Goal: Browse casually: Explore the website without a specific task or goal

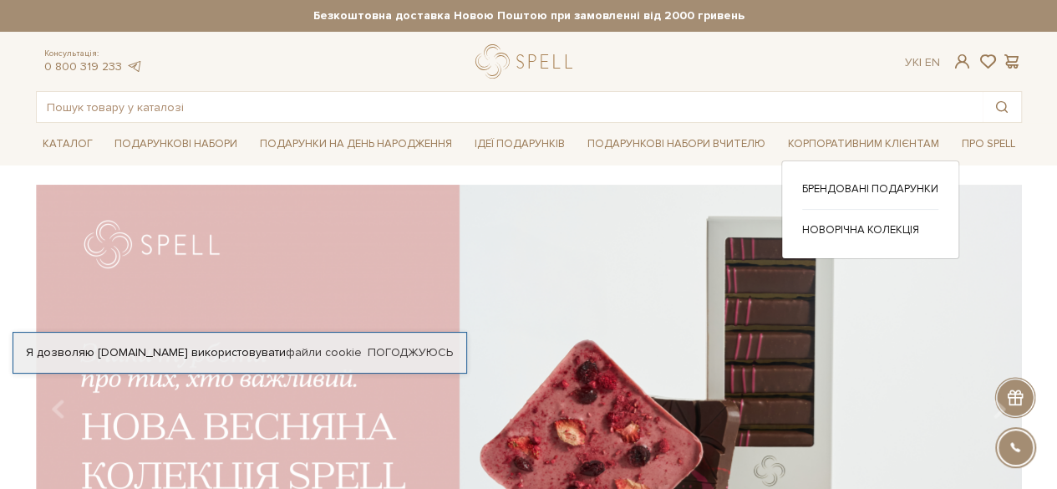
click at [861, 175] on div "Брендовані подарунки Новорічна колекція" at bounding box center [870, 209] width 178 height 98
click at [861, 181] on link "Брендовані подарунки" at bounding box center [870, 188] width 136 height 15
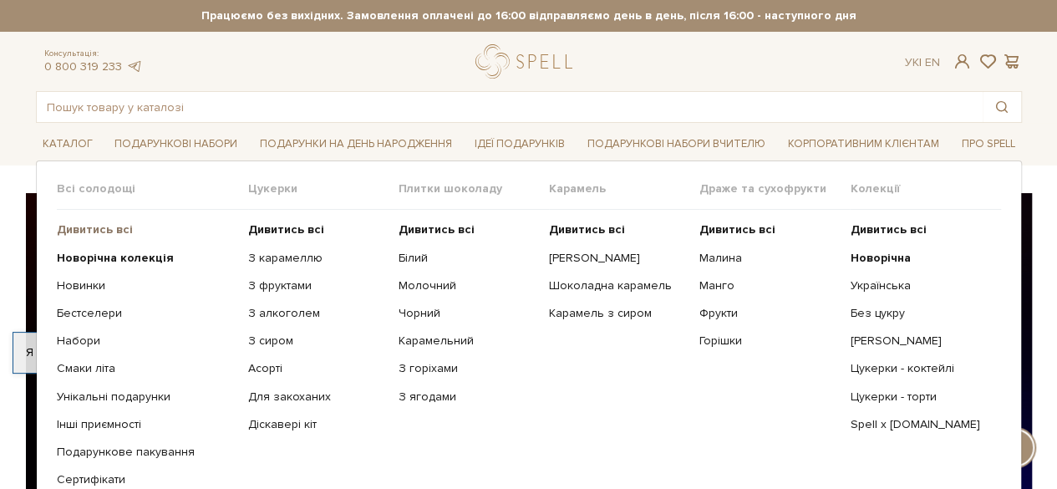
click at [79, 227] on b "Дивитись всі" at bounding box center [95, 229] width 76 height 14
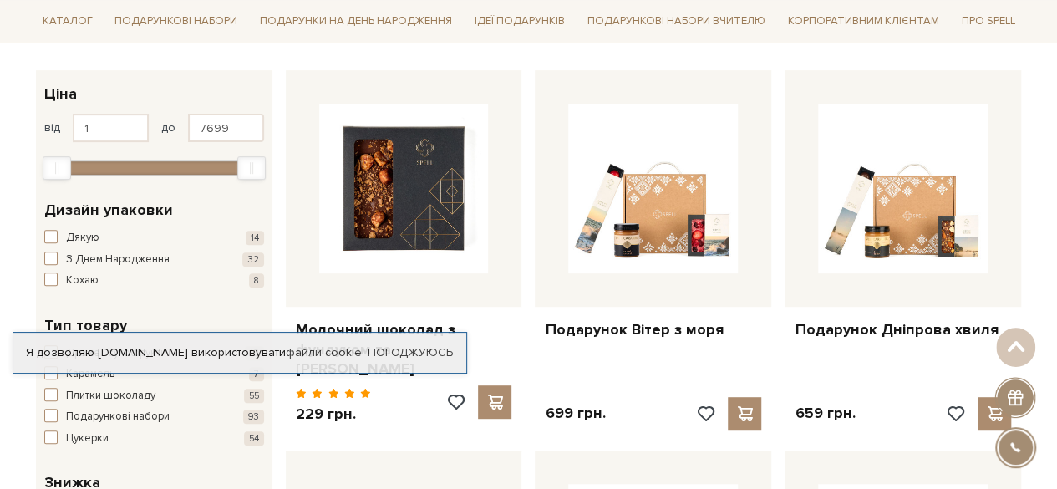
scroll to position [418, 0]
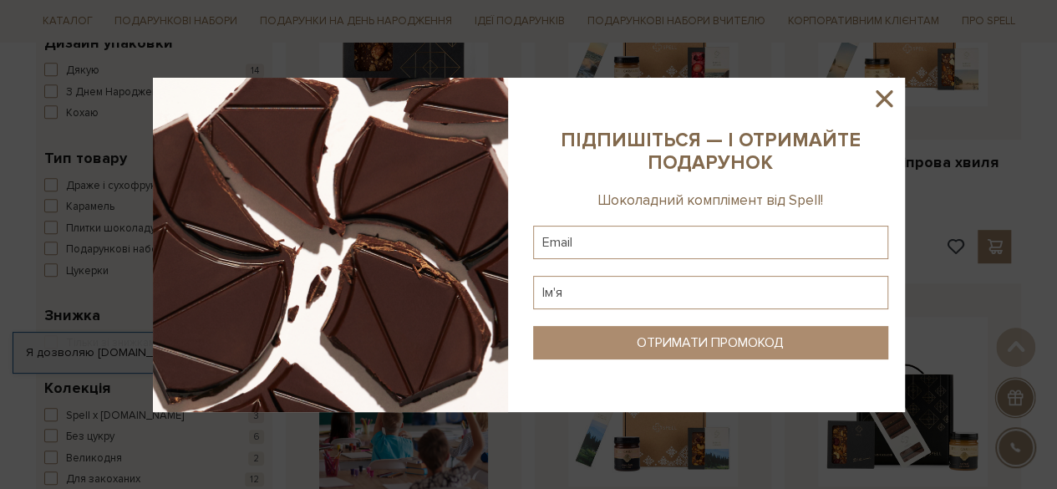
click at [889, 98] on icon at bounding box center [884, 98] width 28 height 28
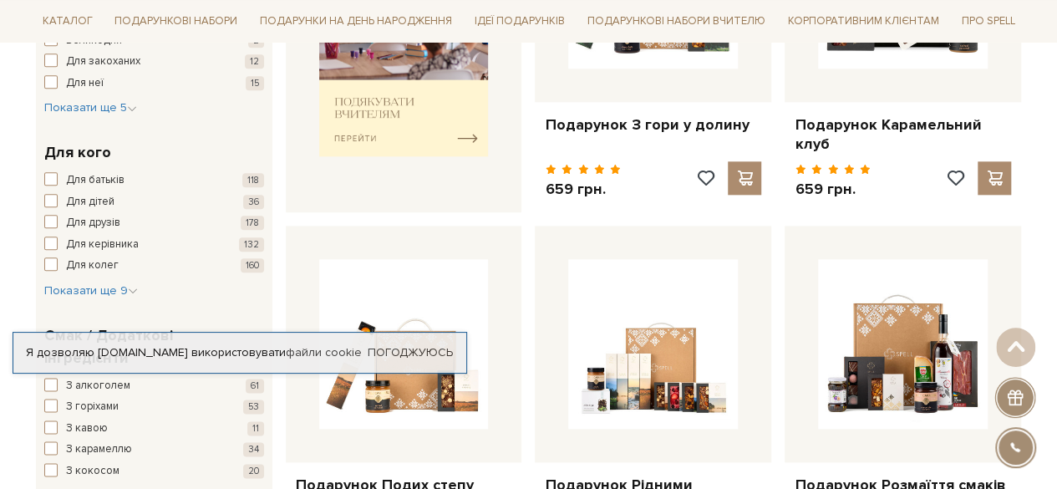
scroll to position [903, 0]
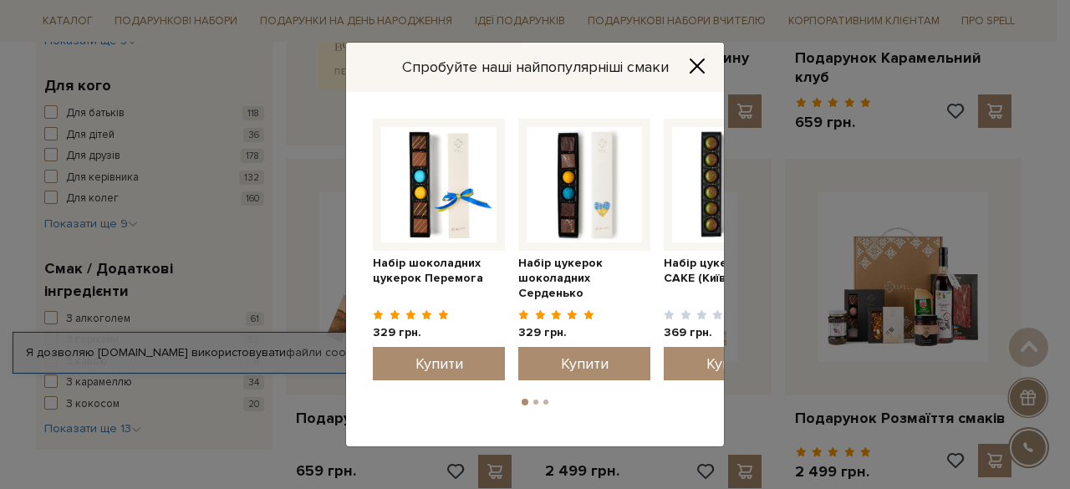
click at [693, 59] on icon "Close" at bounding box center [697, 66] width 17 height 17
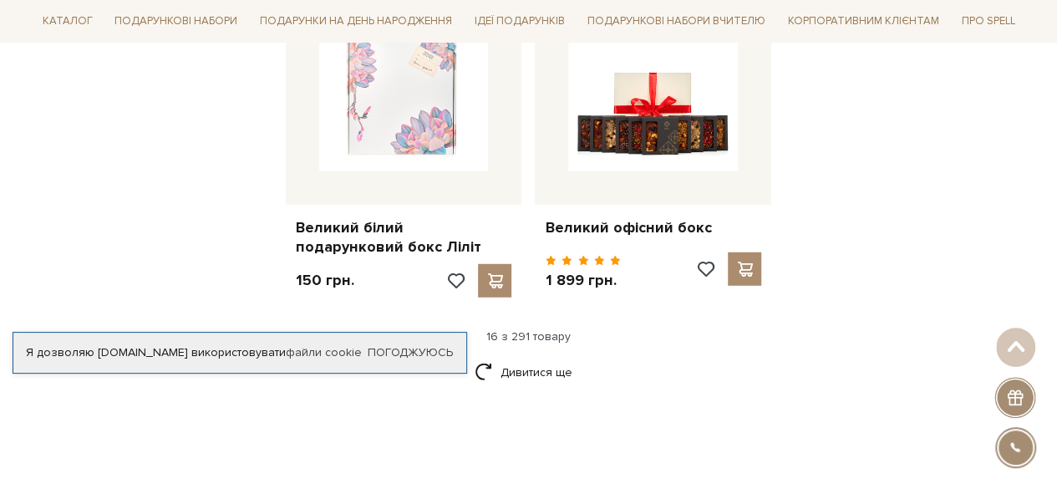
scroll to position [2239, 0]
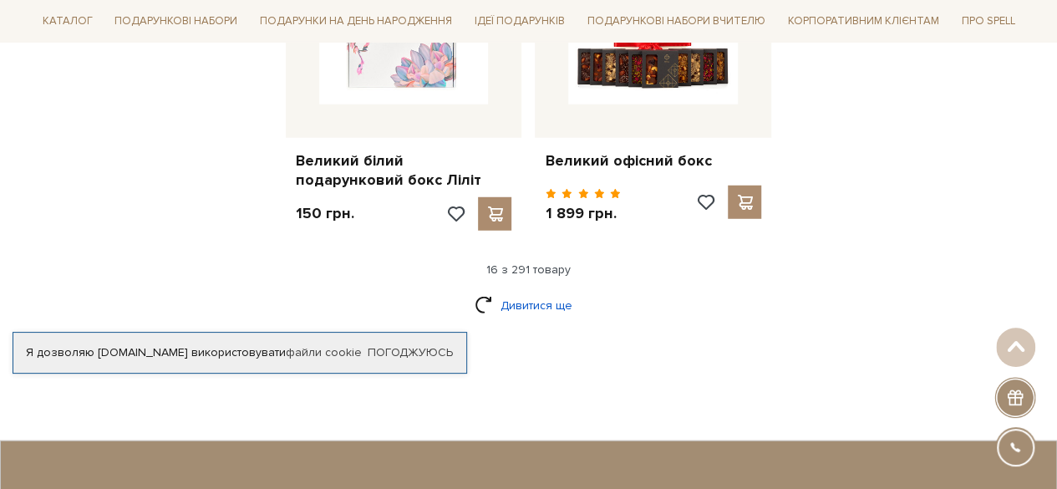
click at [540, 291] on link "Дивитися ще" at bounding box center [529, 305] width 109 height 29
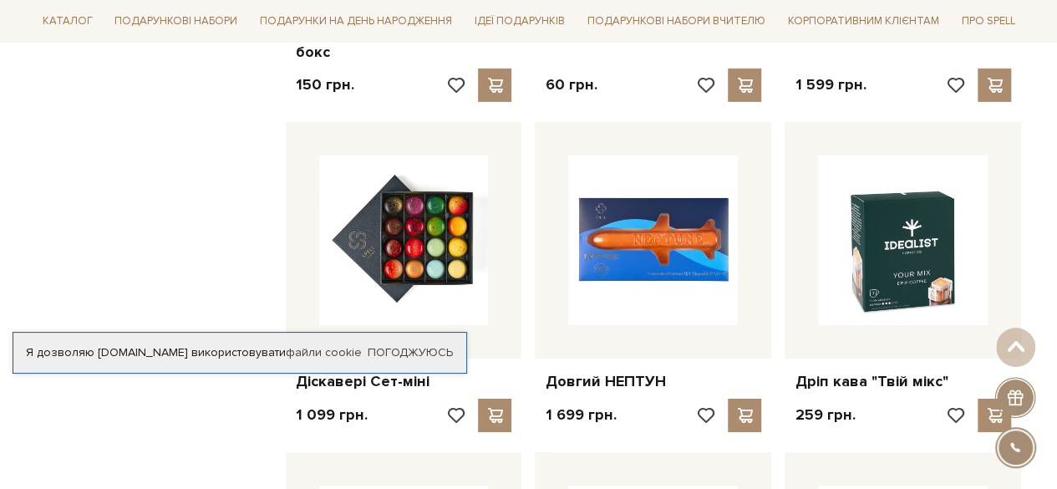
scroll to position [2741, 0]
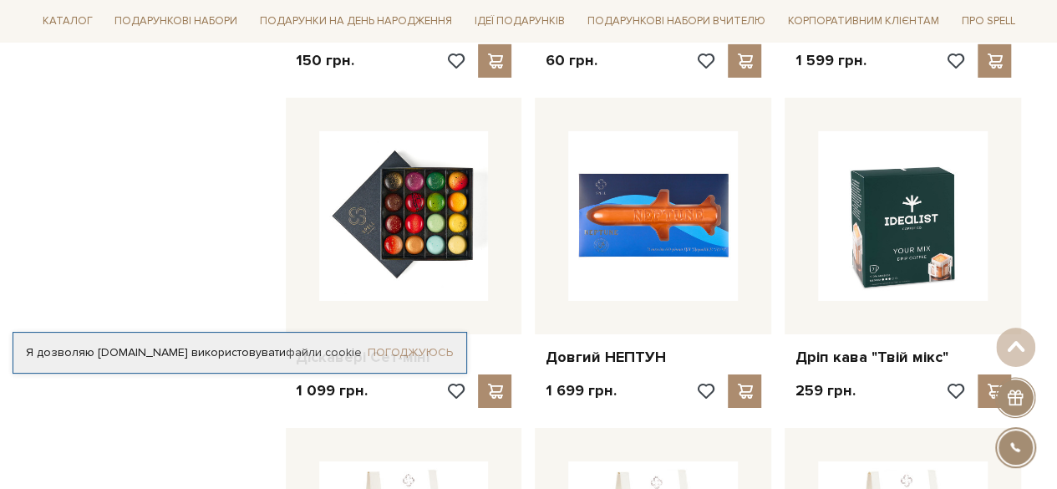
click at [423, 354] on link "Погоджуюсь" at bounding box center [410, 352] width 85 height 15
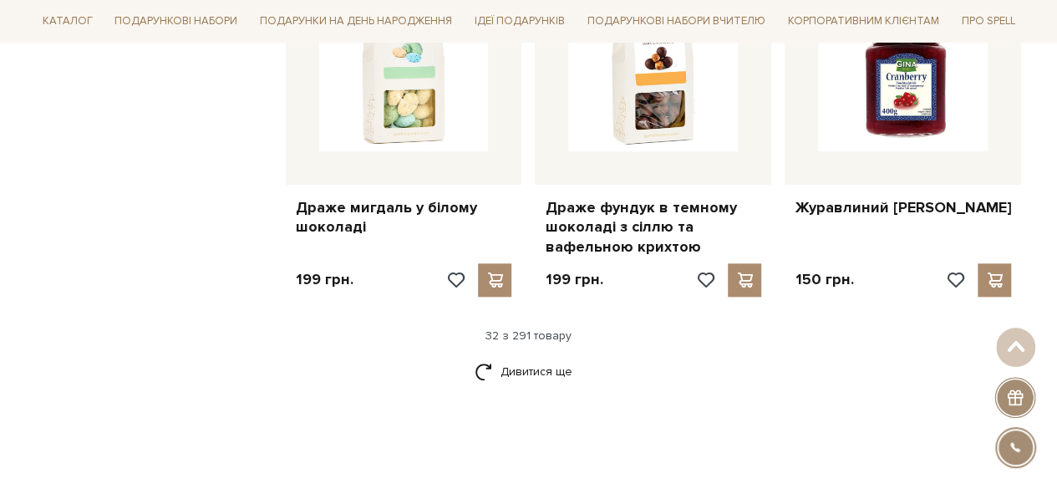
scroll to position [4022, 0]
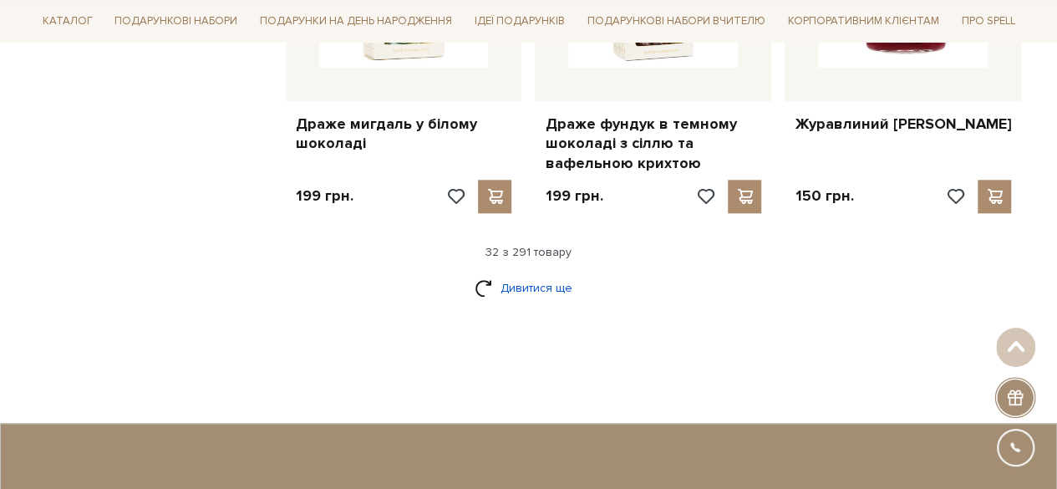
click at [537, 273] on link "Дивитися ще" at bounding box center [529, 287] width 109 height 29
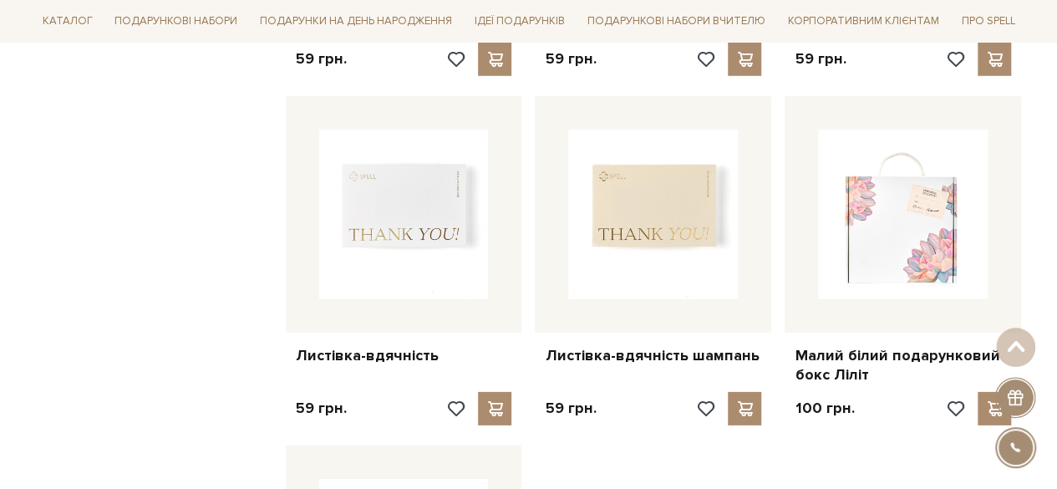
scroll to position [5581, 0]
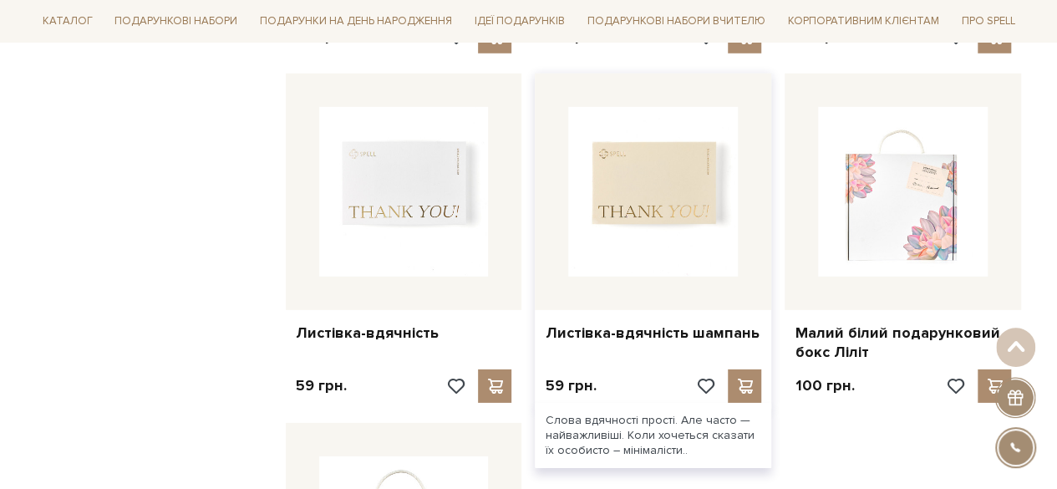
click at [653, 161] on img at bounding box center [653, 192] width 170 height 170
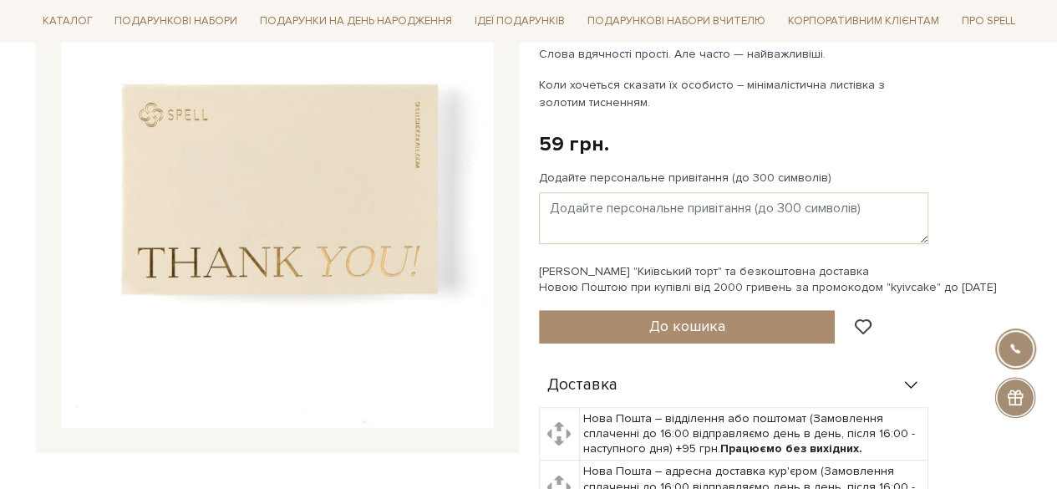
click at [323, 197] on img at bounding box center [277, 211] width 433 height 433
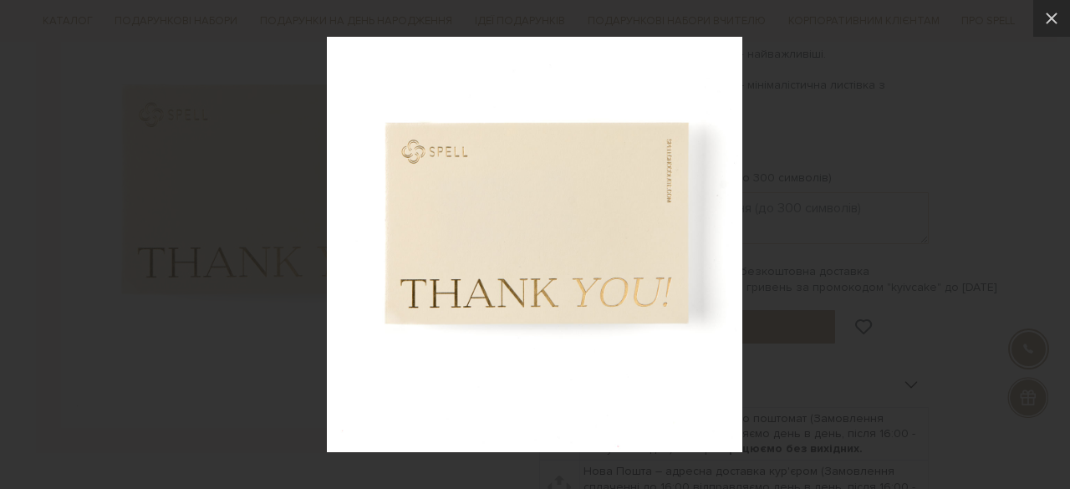
click at [912, 238] on div at bounding box center [535, 244] width 1070 height 489
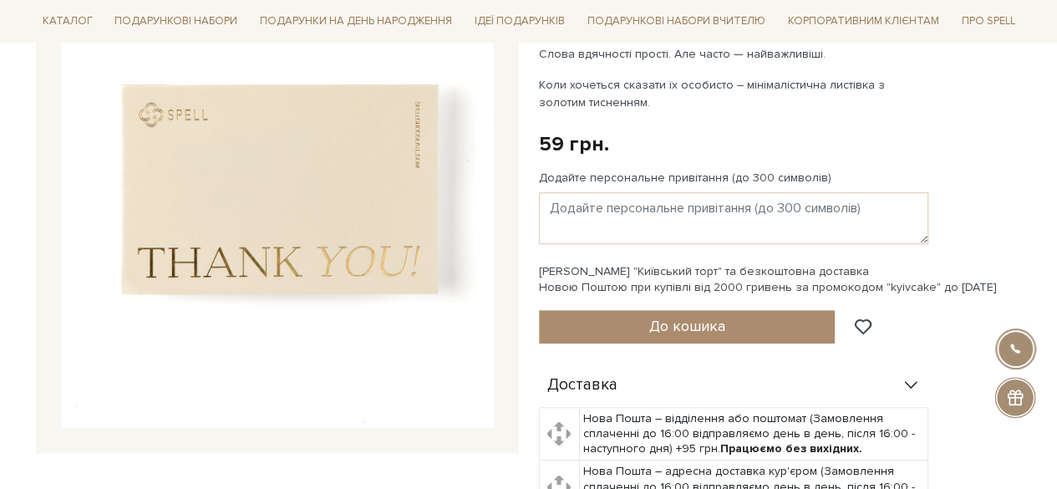
click at [201, 203] on img at bounding box center [277, 211] width 433 height 433
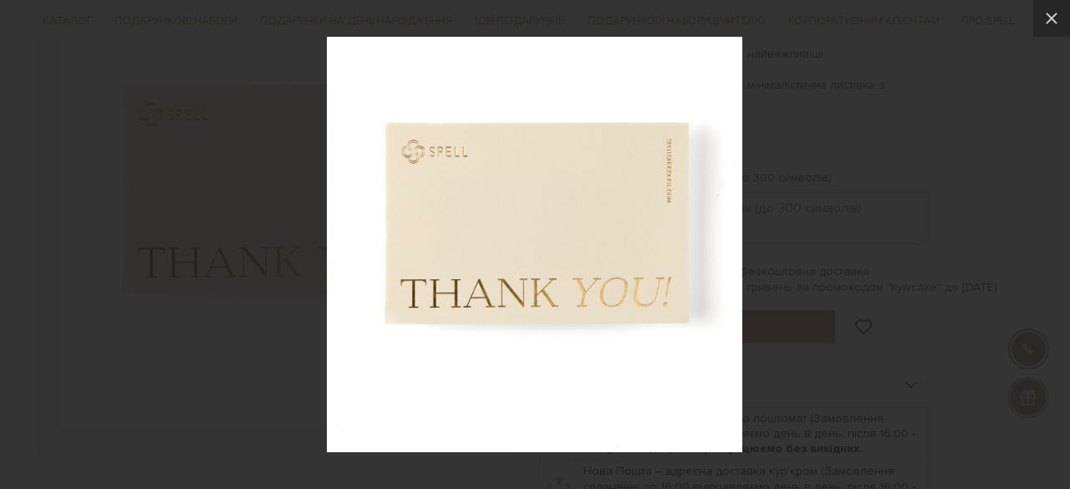
click at [672, 183] on img at bounding box center [534, 244] width 415 height 415
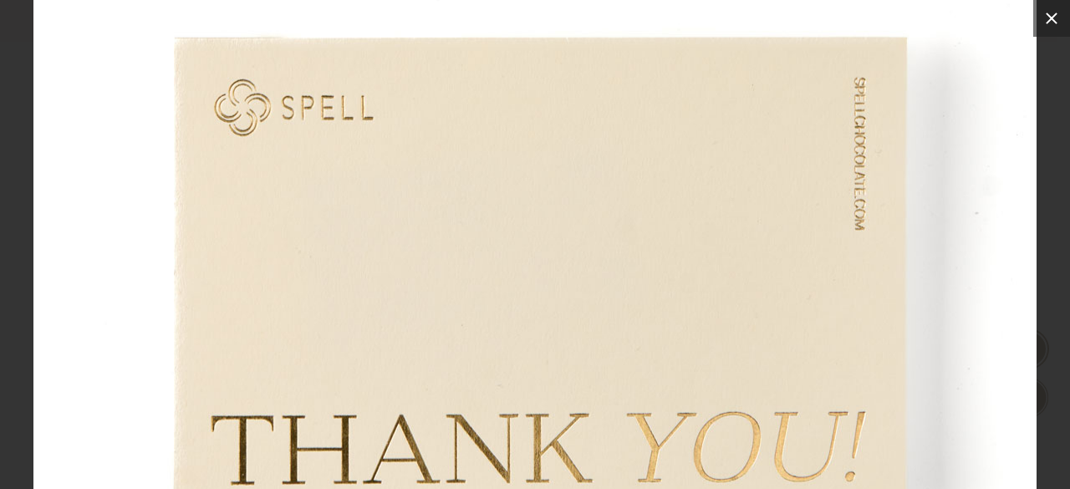
click at [1056, 24] on icon at bounding box center [1051, 18] width 20 height 20
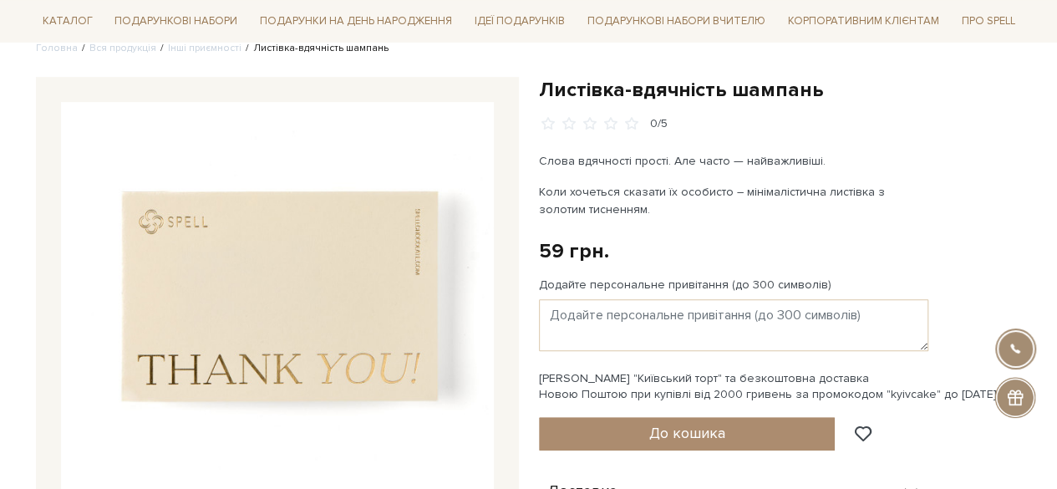
scroll to position [84, 0]
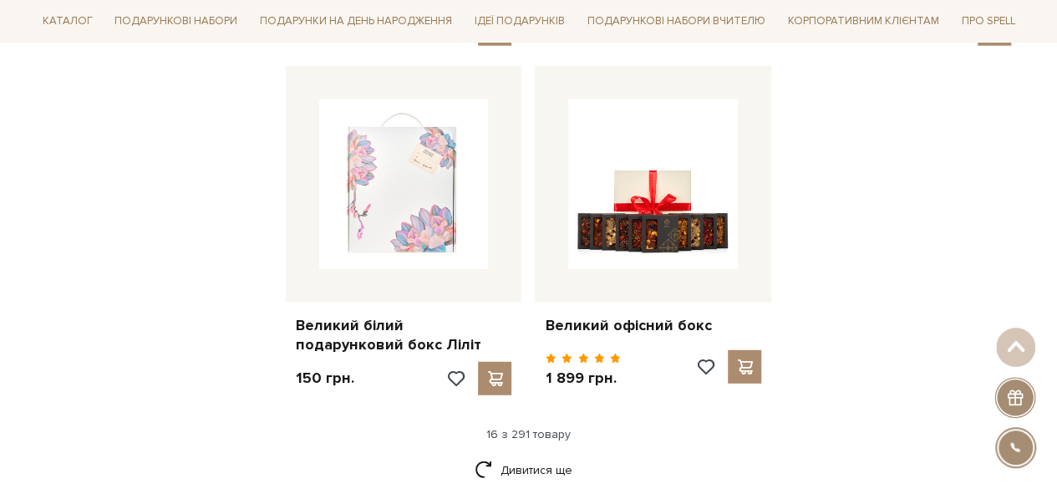
scroll to position [2083, 0]
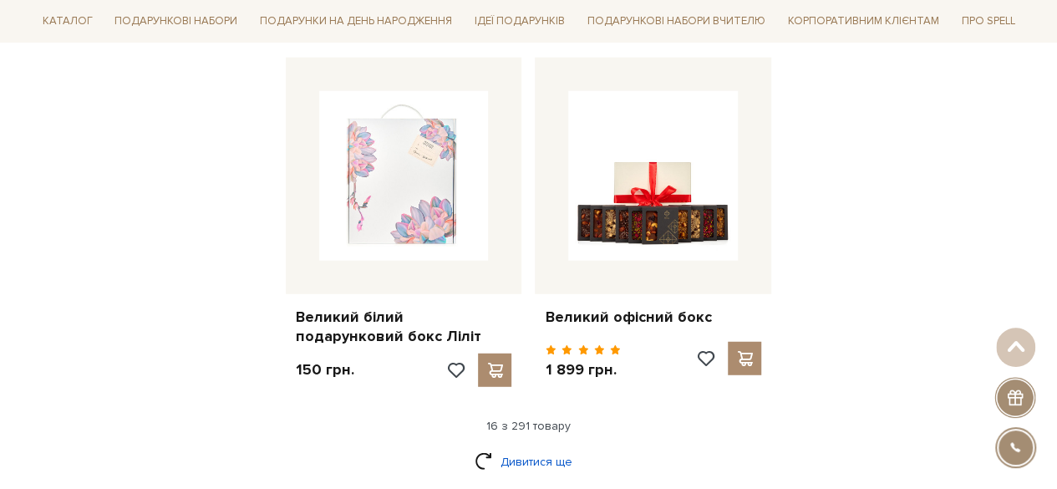
click at [513, 447] on link "Дивитися ще" at bounding box center [529, 461] width 109 height 29
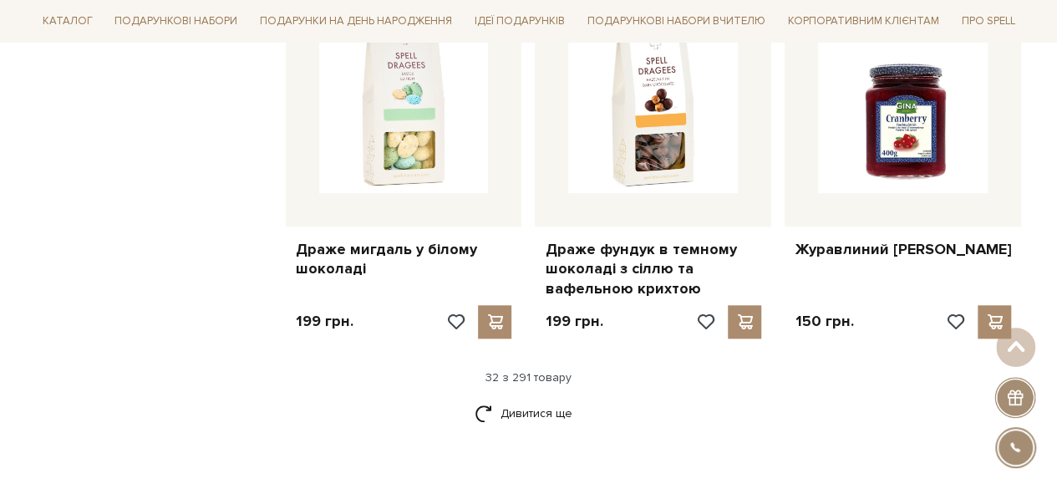
scroll to position [3922, 0]
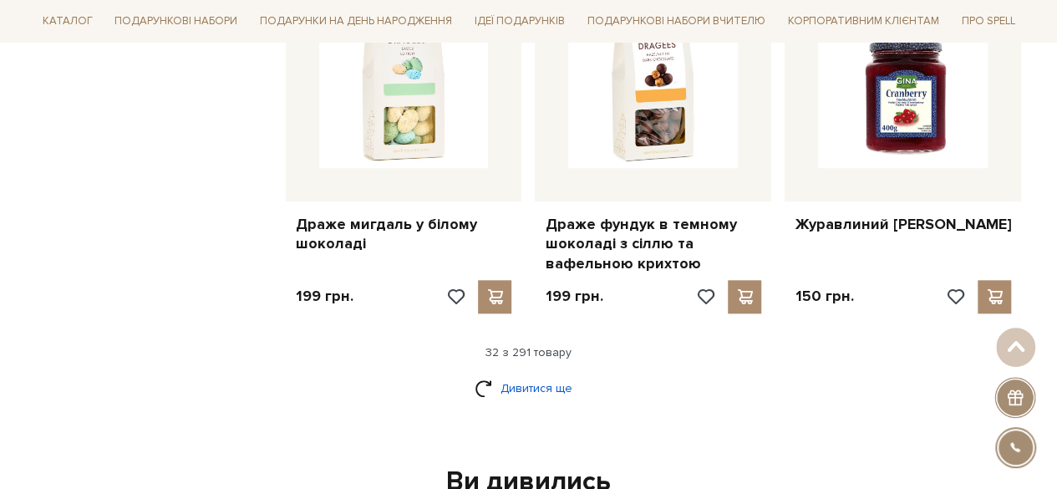
click at [532, 374] on link "Дивитися ще" at bounding box center [529, 388] width 109 height 29
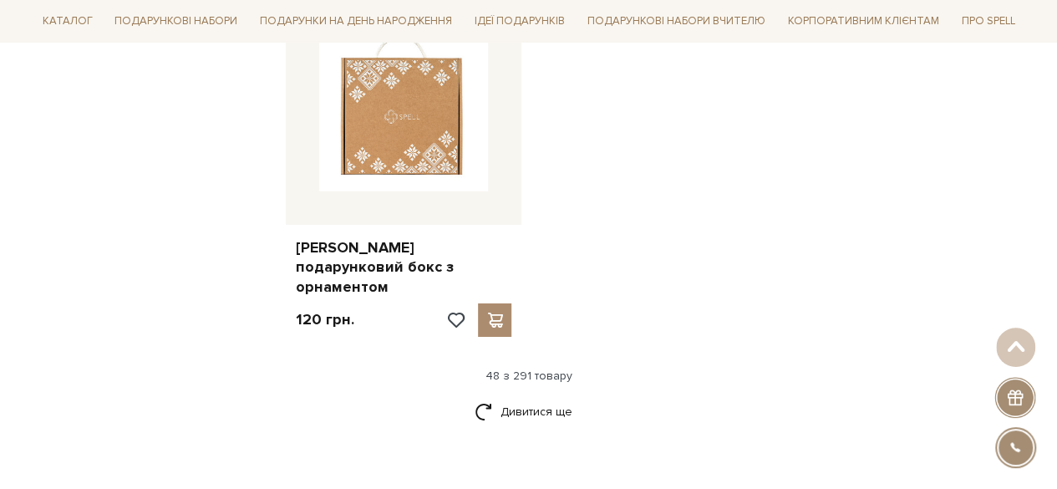
scroll to position [6071, 0]
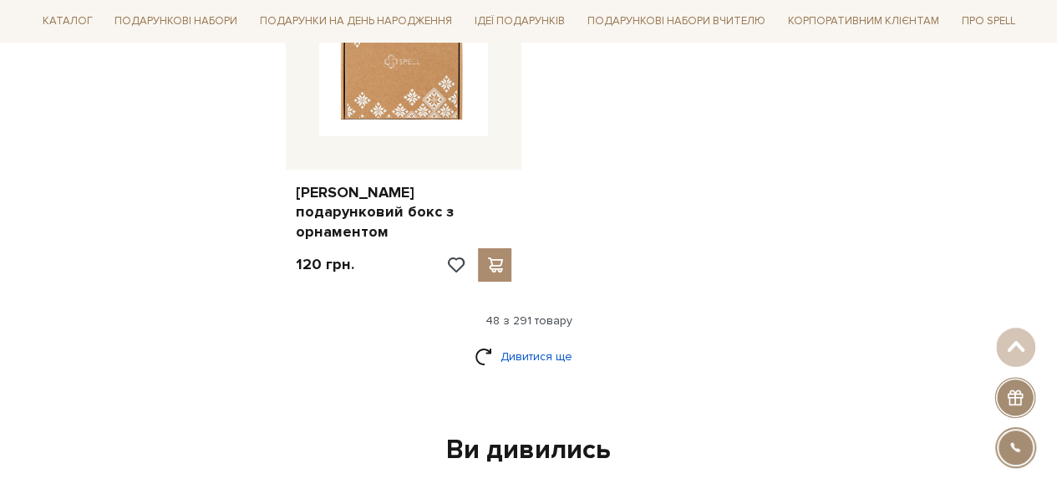
click at [547, 342] on link "Дивитися ще" at bounding box center [529, 356] width 109 height 29
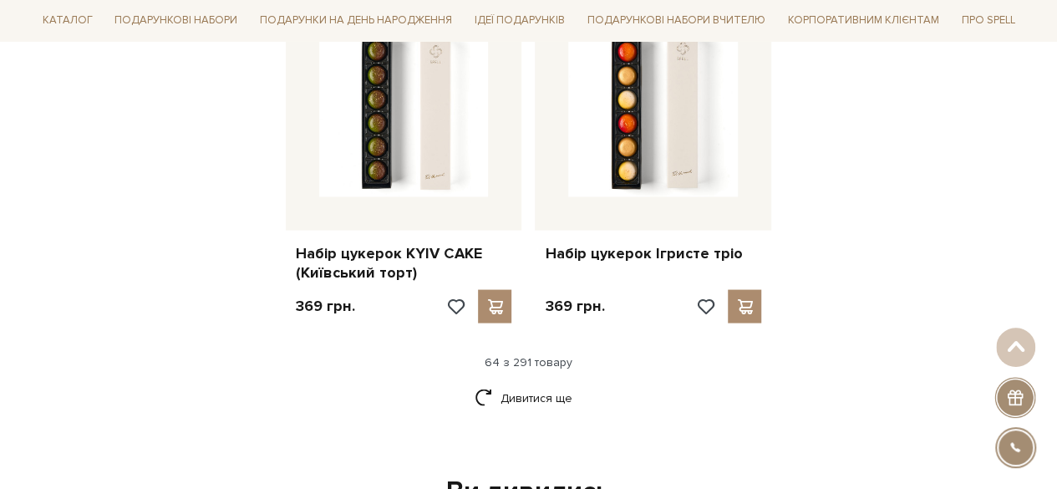
scroll to position [7860, 0]
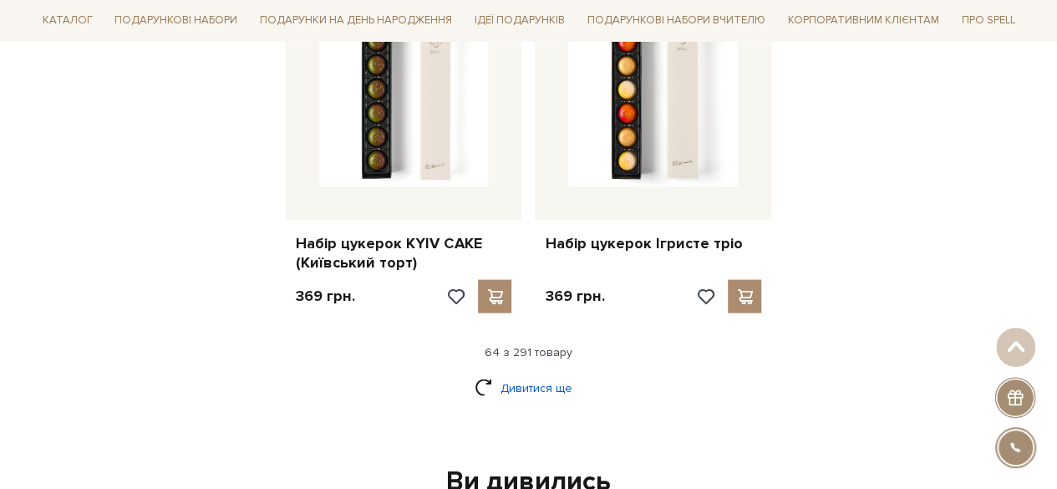
click at [525, 373] on link "Дивитися ще" at bounding box center [529, 387] width 109 height 29
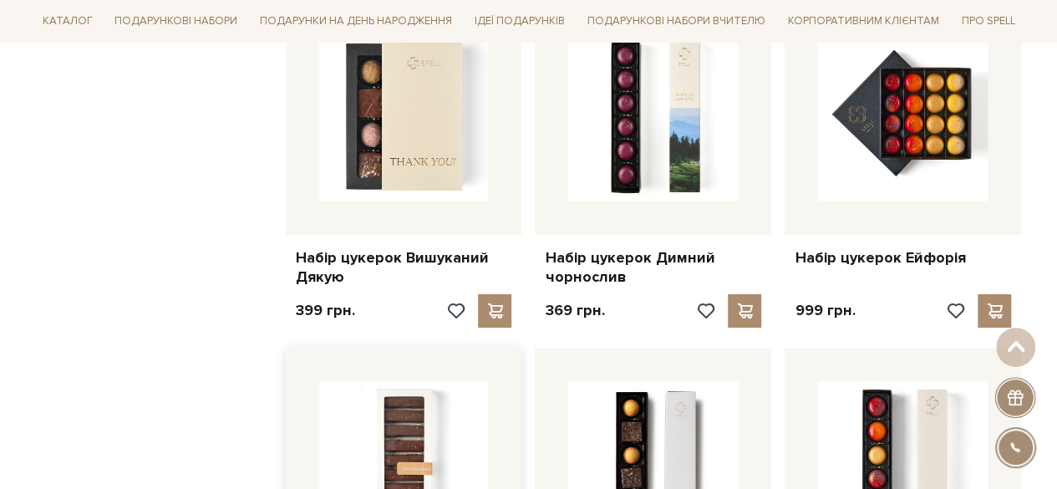
scroll to position [9531, 0]
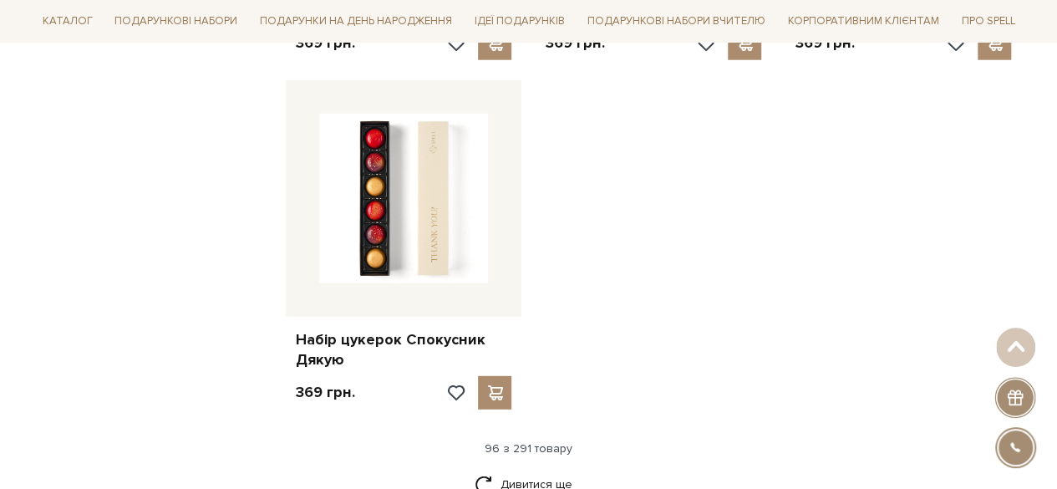
scroll to position [11788, 0]
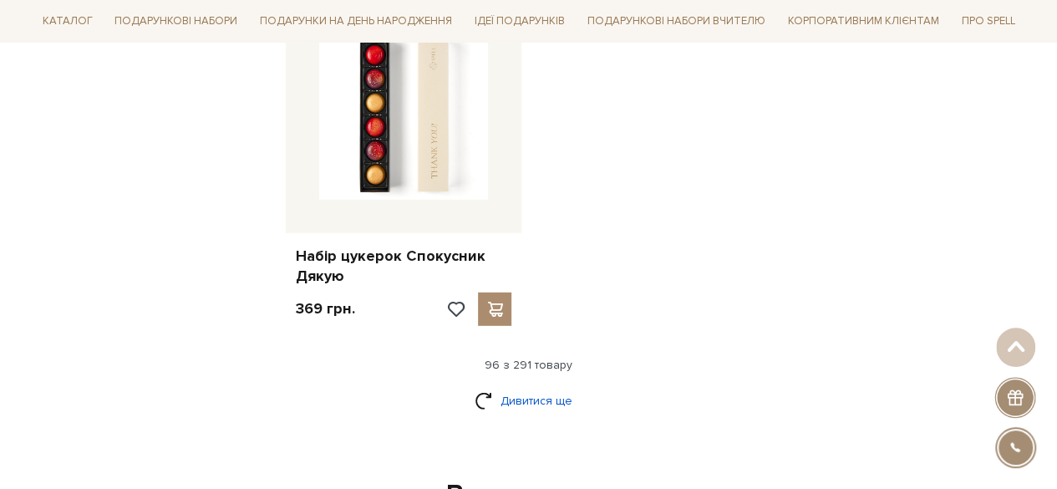
click at [555, 386] on link "Дивитися ще" at bounding box center [529, 400] width 109 height 29
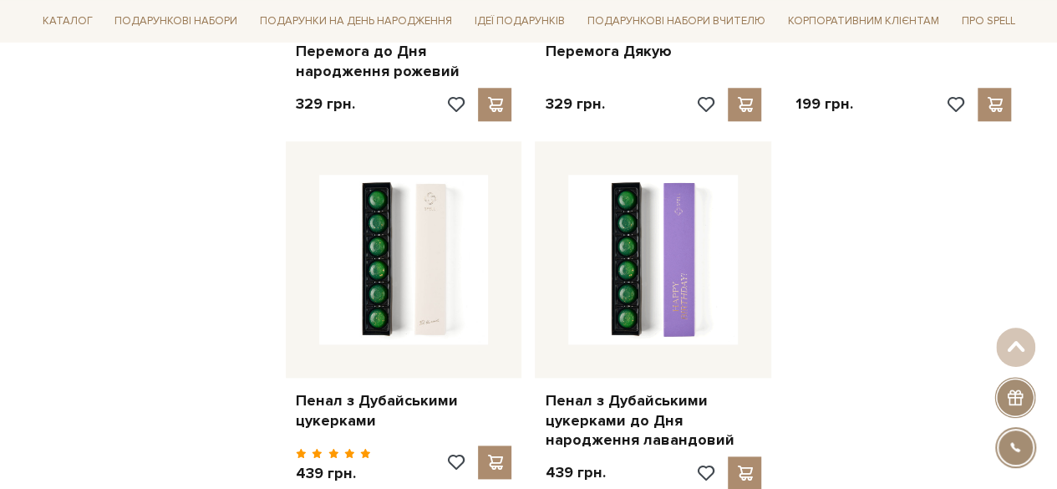
scroll to position [13710, 0]
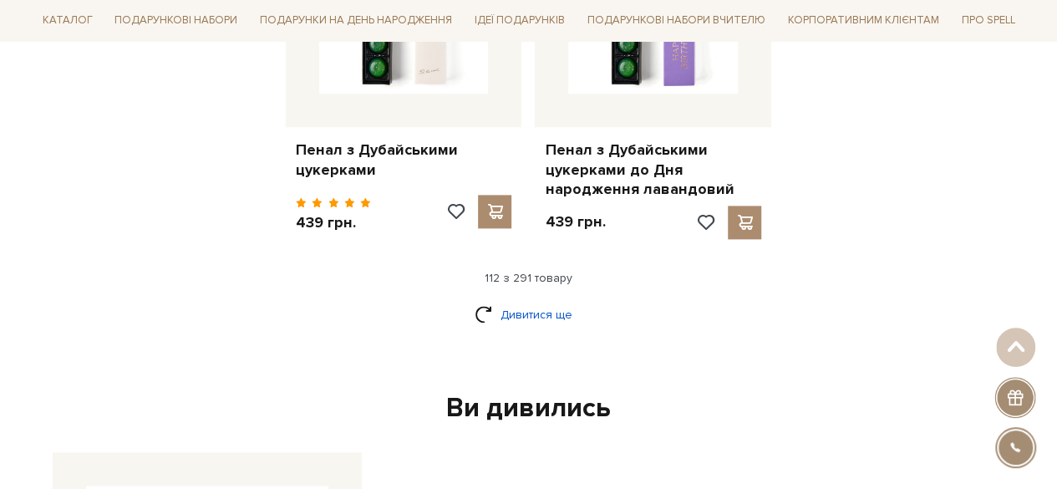
click at [565, 300] on link "Дивитися ще" at bounding box center [529, 314] width 109 height 29
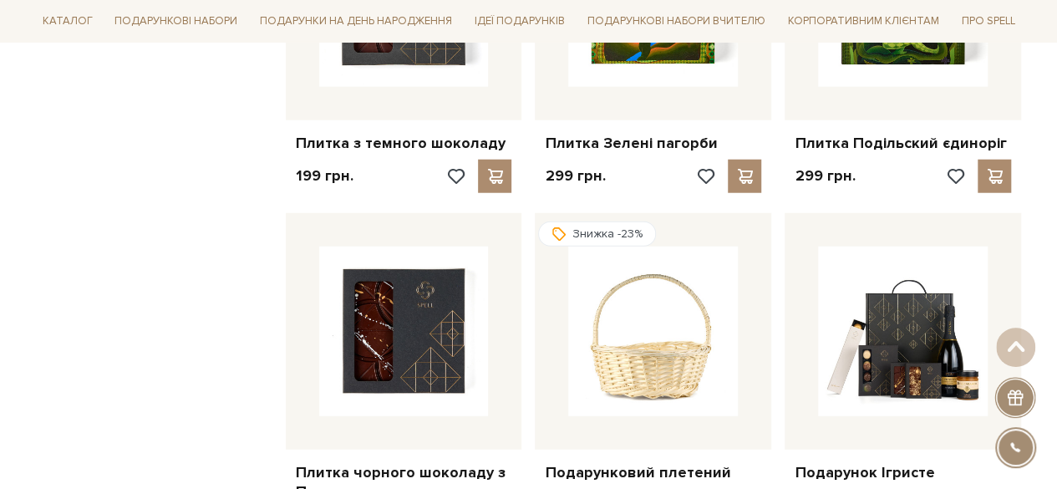
scroll to position [14819, 0]
